Goal: Task Accomplishment & Management: Use online tool/utility

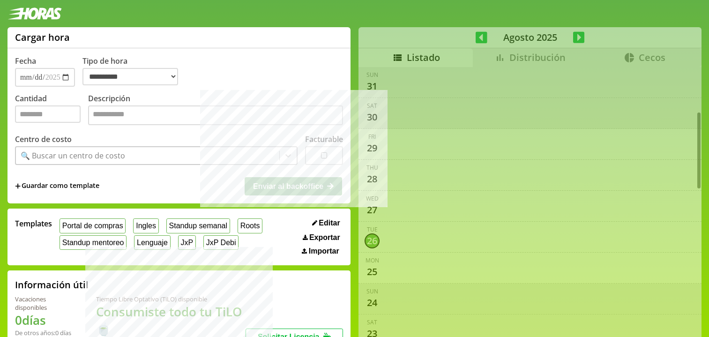
select select "**********"
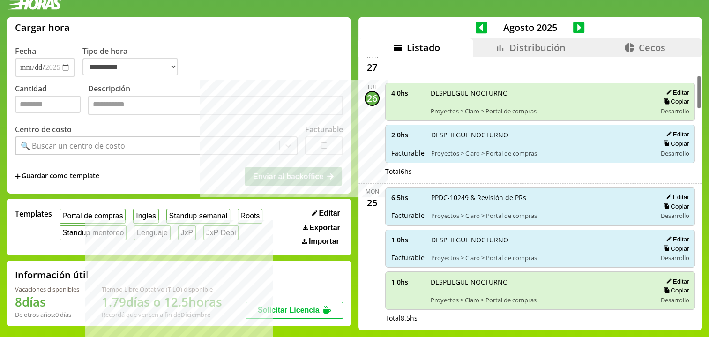
scroll to position [99, 0]
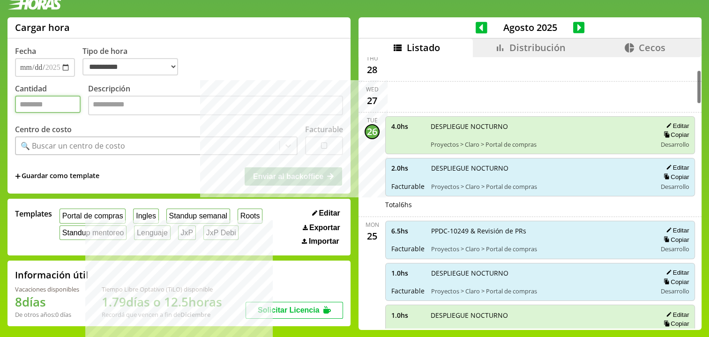
click at [49, 103] on input "Cantidad" at bounding box center [48, 104] width 66 height 17
click at [30, 111] on input "Cantidad" at bounding box center [48, 104] width 66 height 17
click at [44, 95] on label "Cantidad" at bounding box center [51, 100] width 73 height 34
click at [44, 96] on input "Cantidad" at bounding box center [48, 104] width 66 height 17
click at [45, 95] on label "Cantidad" at bounding box center [51, 100] width 73 height 34
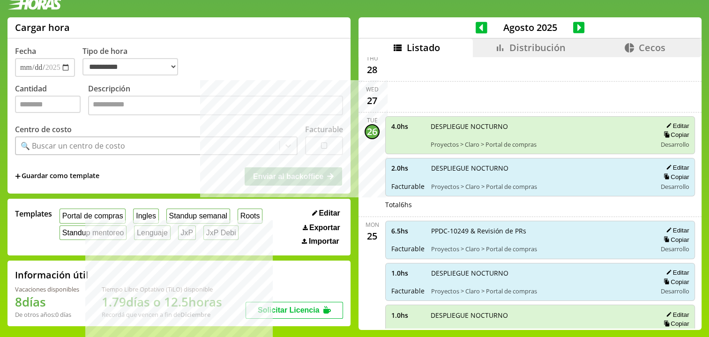
click at [45, 96] on input "Cantidad" at bounding box center [48, 104] width 66 height 17
click at [45, 99] on input "Cantidad" at bounding box center [48, 104] width 66 height 17
type input "***"
click at [96, 204] on div "Templates Portal de compras Ingles Standup semanal Roots Standup mentoreo Lengu…" at bounding box center [178, 227] width 343 height 57
click at [98, 215] on button "Portal de compras" at bounding box center [93, 216] width 66 height 15
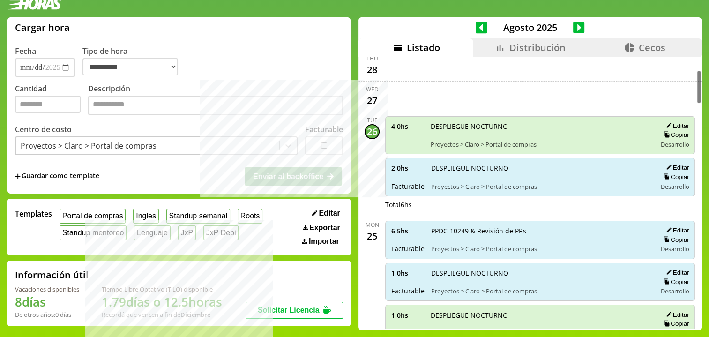
click at [435, 231] on span "PPDC-10249 & Revisión de PRs" at bounding box center [540, 230] width 218 height 9
drag, startPoint x: 435, startPoint y: 231, endPoint x: 456, endPoint y: 230, distance: 21.6
click at [456, 230] on span "PPDC-10249 & Revisión de PRs" at bounding box center [540, 230] width 218 height 9
paste textarea "**********"
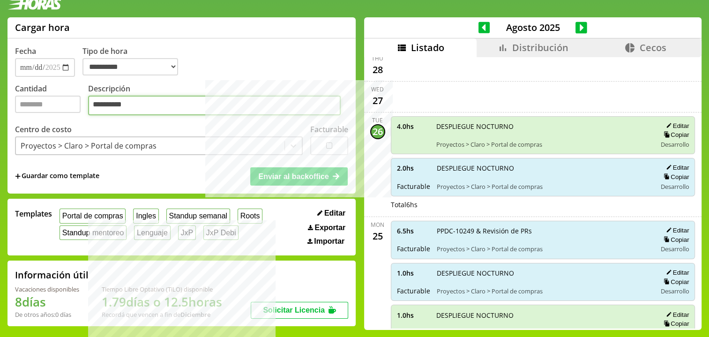
type textarea "**********"
click at [179, 104] on textarea "**********" at bounding box center [214, 106] width 253 height 20
click at [272, 171] on button "Enviar al backoffice" at bounding box center [298, 176] width 97 height 18
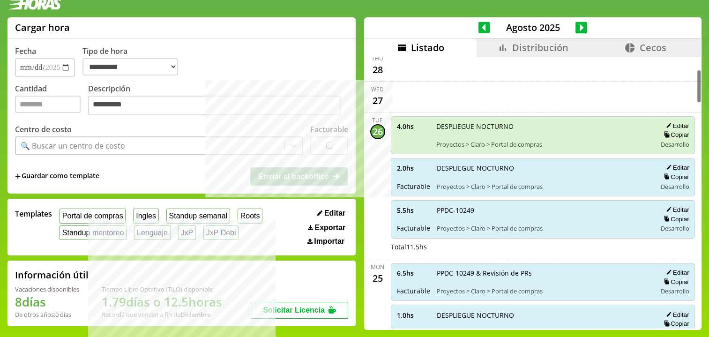
click at [497, 47] on icon at bounding box center [502, 47] width 11 height 11
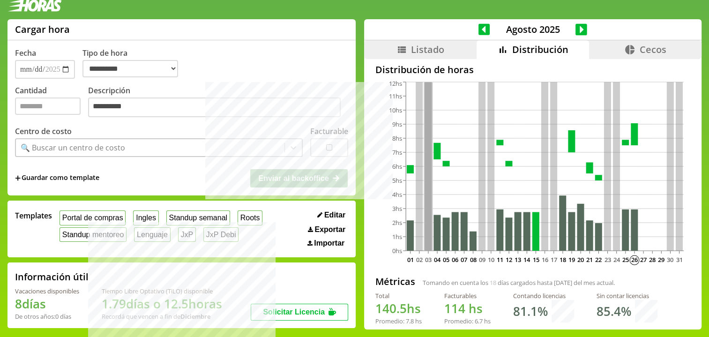
scroll to position [11, 0]
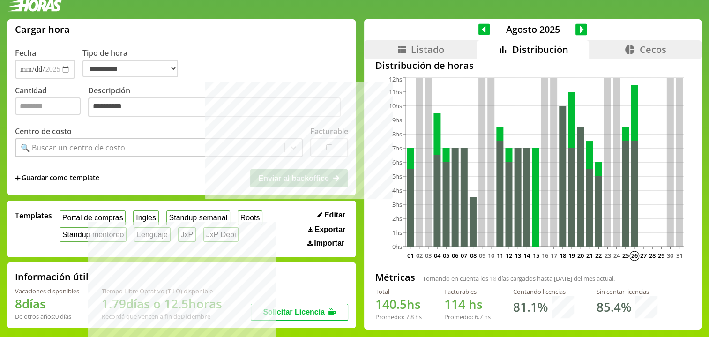
click at [395, 55] on li "Listado" at bounding box center [420, 49] width 112 height 19
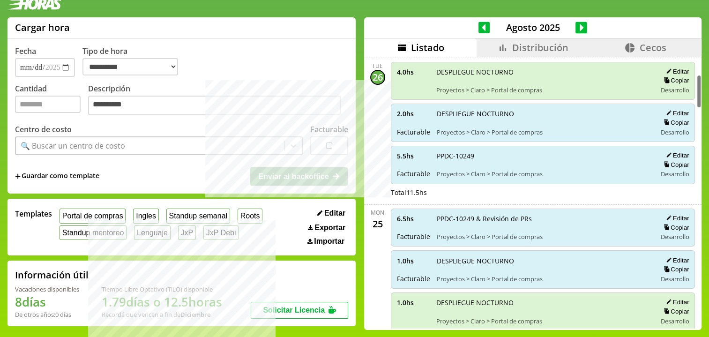
scroll to position [156, 0]
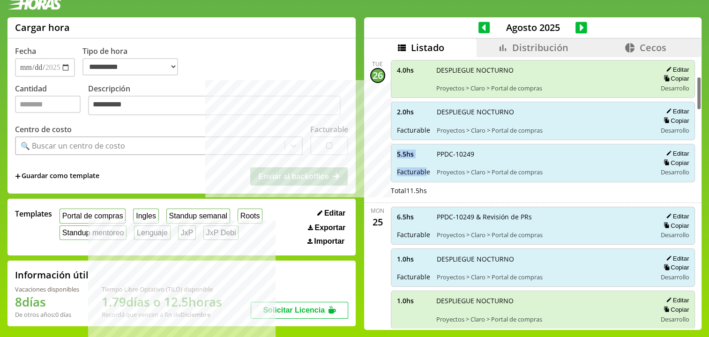
drag, startPoint x: 391, startPoint y: 149, endPoint x: 417, endPoint y: 166, distance: 31.8
click at [417, 166] on div "5.5 hs Facturable" at bounding box center [413, 162] width 33 height 27
click at [418, 169] on span "Facturable" at bounding box center [413, 171] width 33 height 9
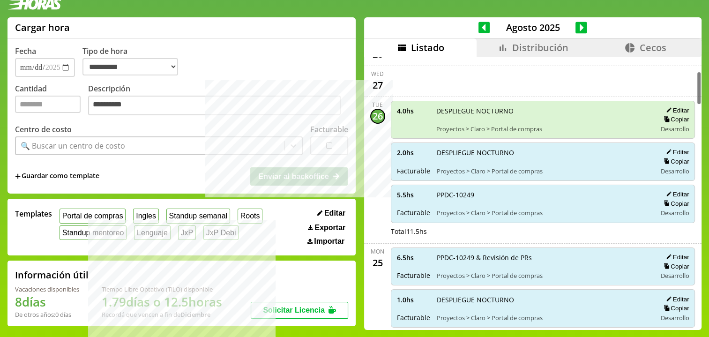
scroll to position [112, 0]
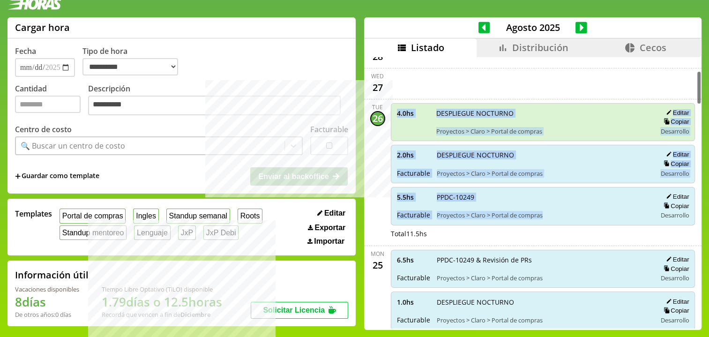
drag, startPoint x: 481, startPoint y: 159, endPoint x: 562, endPoint y: 216, distance: 98.9
click at [562, 216] on div "4.0 hs DESPLIEGUE NOCTURNO Proyectos > Claro > Portal de compras Editar Copiar …" at bounding box center [543, 172] width 308 height 139
click at [565, 218] on div "5.5 hs Facturable PPDC-10249 Proyectos > Claro > Portal de compras Editar Copia…" at bounding box center [543, 206] width 305 height 38
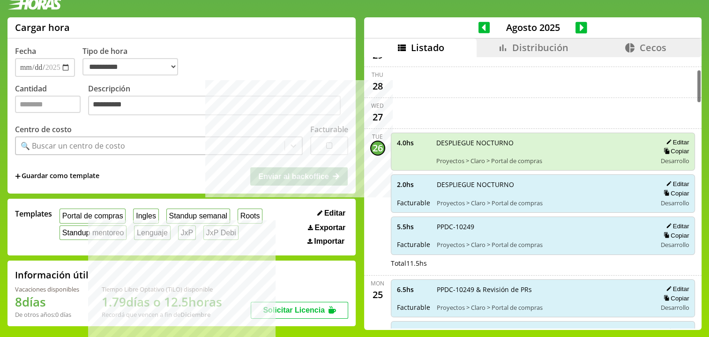
scroll to position [0, 0]
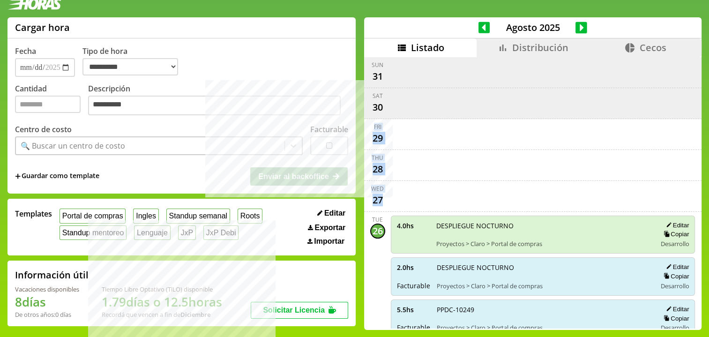
drag, startPoint x: 364, startPoint y: 122, endPoint x: 381, endPoint y: 196, distance: 76.1
click at [389, 196] on div "scrollable content" at bounding box center [543, 196] width 308 height 23
drag, startPoint x: 363, startPoint y: 116, endPoint x: 390, endPoint y: 196, distance: 84.6
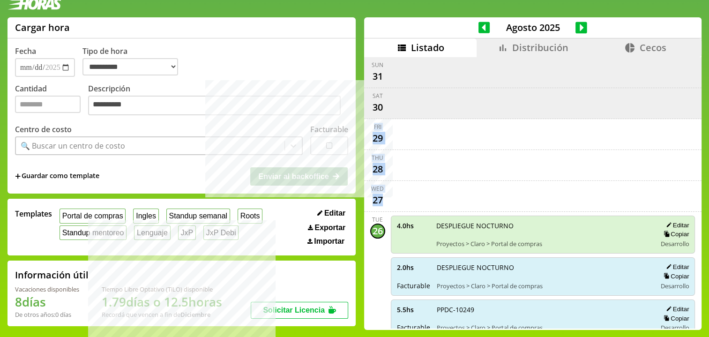
click at [390, 196] on div "scrollable content" at bounding box center [543, 196] width 308 height 23
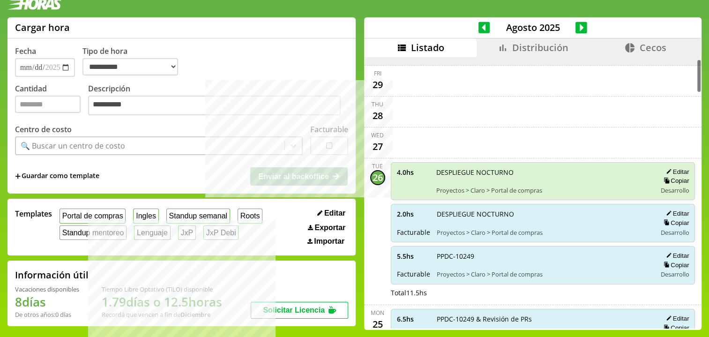
scroll to position [56, 0]
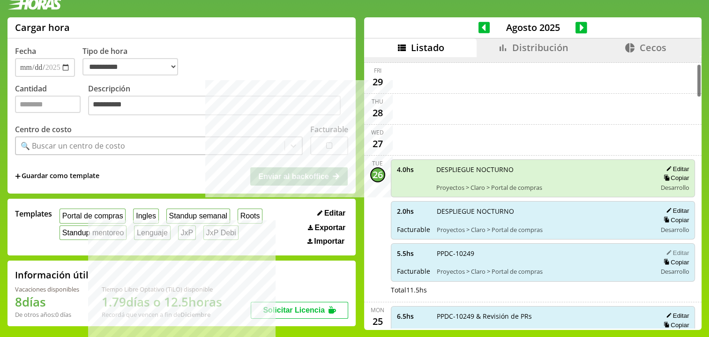
click at [678, 249] on button "Editar" at bounding box center [676, 253] width 26 height 8
type input "***"
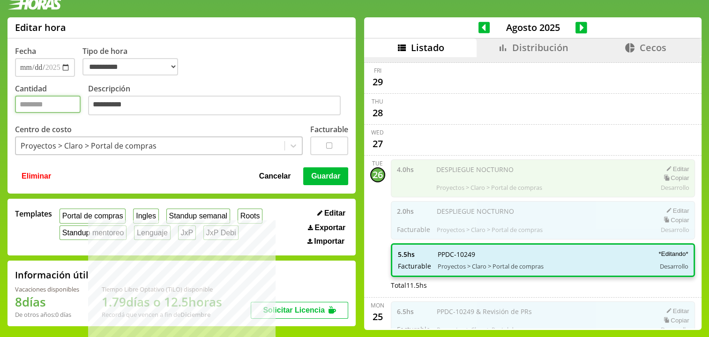
drag, startPoint x: 45, startPoint y: 108, endPoint x: 5, endPoint y: 97, distance: 41.1
click at [5, 97] on div "**********" at bounding box center [354, 177] width 709 height 320
click at [259, 181] on button "Cancelar" at bounding box center [274, 176] width 37 height 18
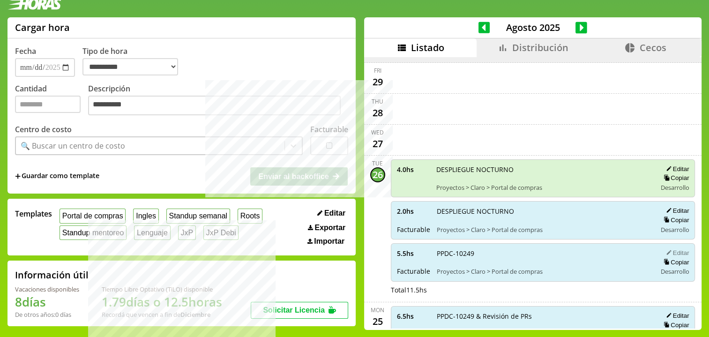
click at [679, 252] on button "Editar" at bounding box center [676, 253] width 26 height 8
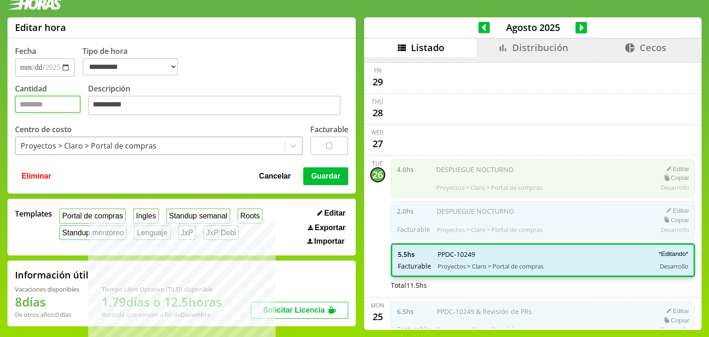
drag, startPoint x: 30, startPoint y: 105, endPoint x: -2, endPoint y: 104, distance: 31.9
click at [0, 104] on html "**********" at bounding box center [354, 163] width 709 height 347
type input "*"
click at [331, 170] on button "Guardar" at bounding box center [325, 176] width 45 height 18
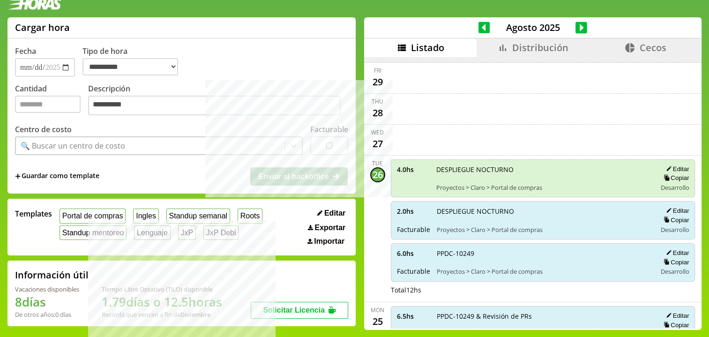
drag, startPoint x: 422, startPoint y: 253, endPoint x: 484, endPoint y: 253, distance: 61.4
click at [484, 253] on div "6.0 hs Facturable PPDC-10249 Proyectos > Claro > Portal de compras Editar Copia…" at bounding box center [543, 262] width 305 height 38
click at [484, 253] on span "PPDC-10249" at bounding box center [543, 253] width 213 height 9
click at [445, 249] on span "PPDC-10249" at bounding box center [543, 253] width 213 height 9
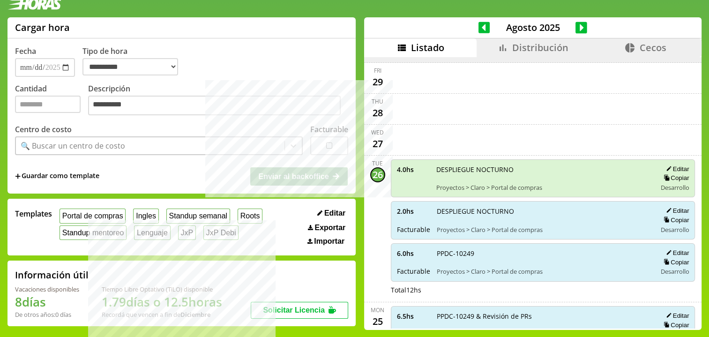
click at [437, 249] on span "PPDC-10249" at bounding box center [543, 253] width 213 height 9
drag, startPoint x: 437, startPoint y: 249, endPoint x: 460, endPoint y: 249, distance: 23.0
click at [460, 249] on span "PPDC-10249" at bounding box center [543, 253] width 213 height 9
click at [539, 51] on span "Distribución" at bounding box center [540, 47] width 56 height 13
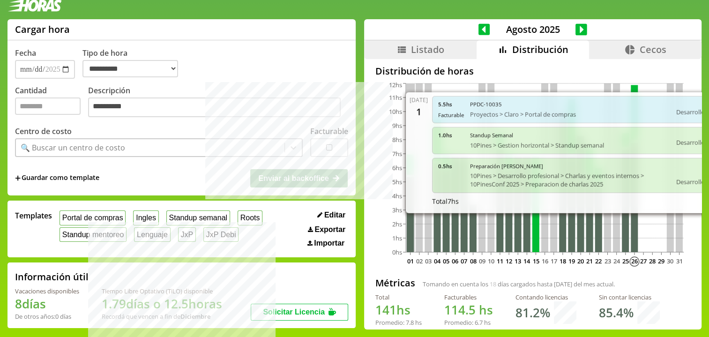
scroll to position [11, 0]
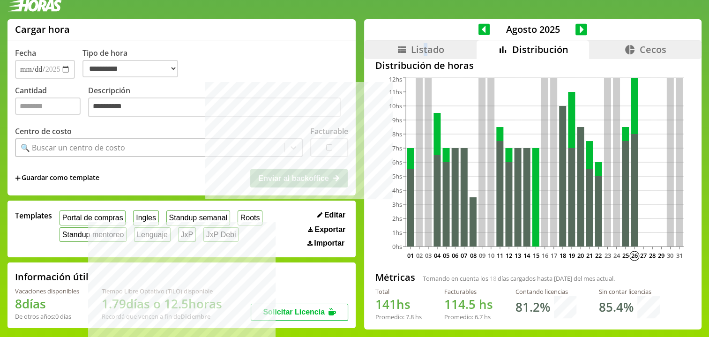
click at [420, 47] on span "Listado" at bounding box center [427, 49] width 33 height 13
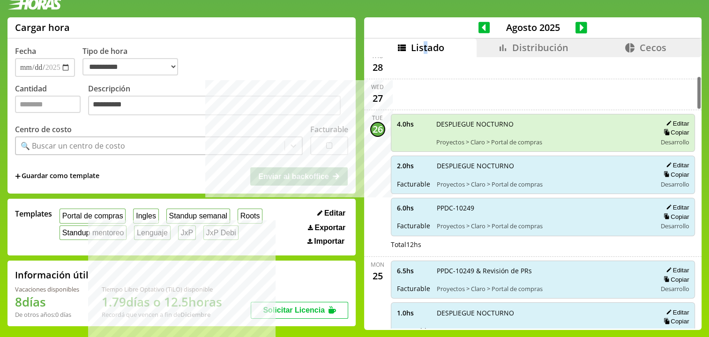
scroll to position [99, 0]
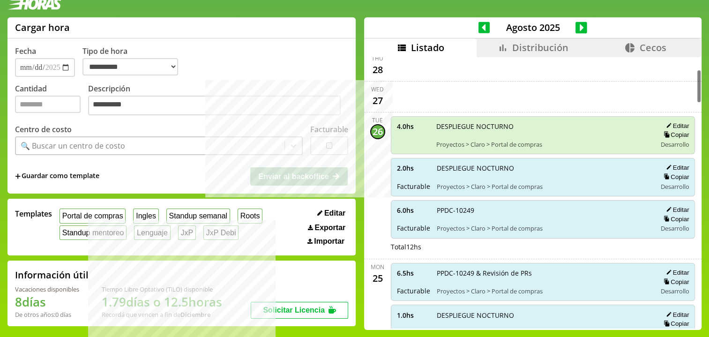
click at [412, 149] on div "4.0 hs DESPLIEGUE NOCTURNO Proyectos > Claro > Portal de compras Editar Copiar …" at bounding box center [543, 135] width 305 height 38
click at [669, 206] on button "Editar" at bounding box center [676, 210] width 26 height 8
type input "*"
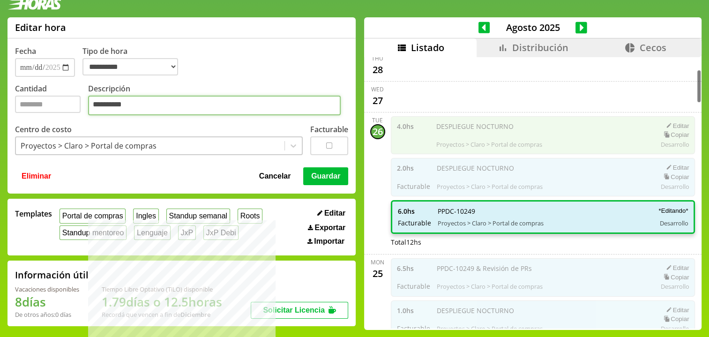
drag, startPoint x: 188, startPoint y: 110, endPoint x: 211, endPoint y: 103, distance: 24.6
click at [188, 110] on textarea "**********" at bounding box center [214, 106] width 253 height 20
type textarea "**********"
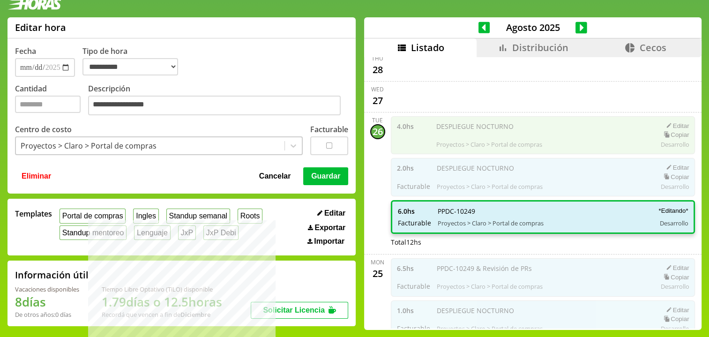
click at [315, 170] on button "Guardar" at bounding box center [325, 176] width 45 height 18
